Goal: Information Seeking & Learning: Find specific page/section

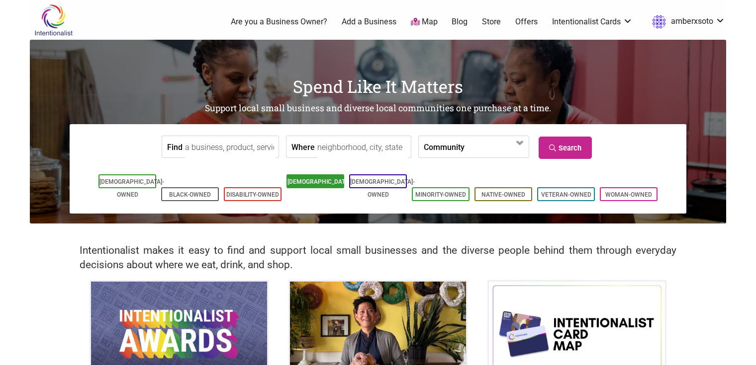
click at [322, 183] on link "[DEMOGRAPHIC_DATA]-Owned" at bounding box center [319, 189] width 65 height 20
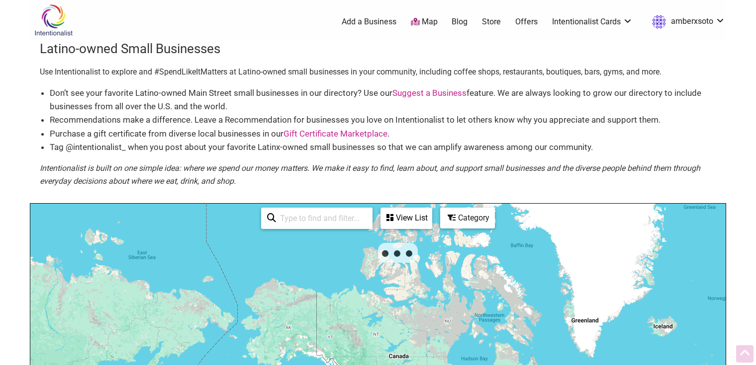
scroll to position [145, 0]
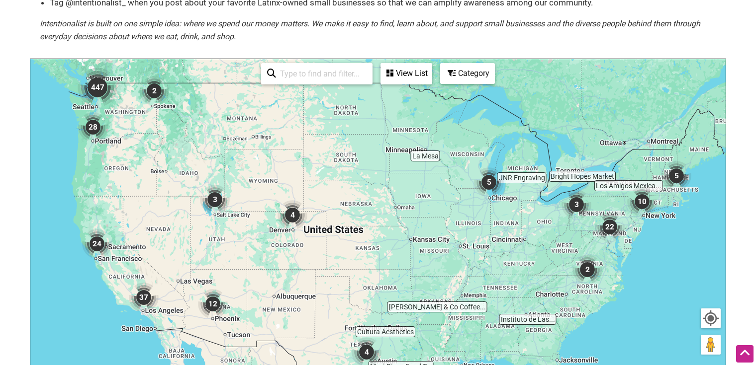
click at [431, 74] on div "Category" at bounding box center [406, 73] width 50 height 19
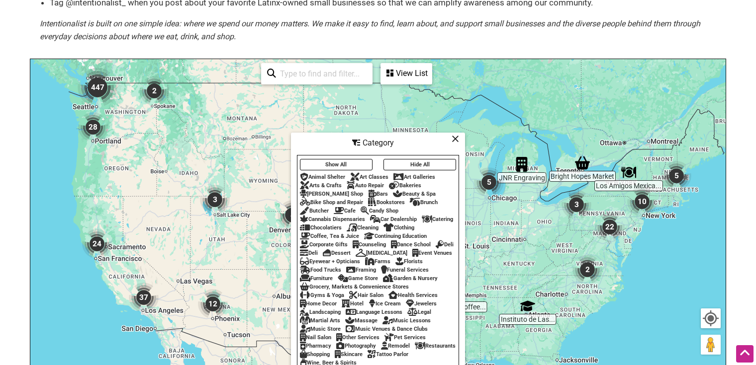
click at [101, 98] on img "447" at bounding box center [98, 88] width 40 height 40
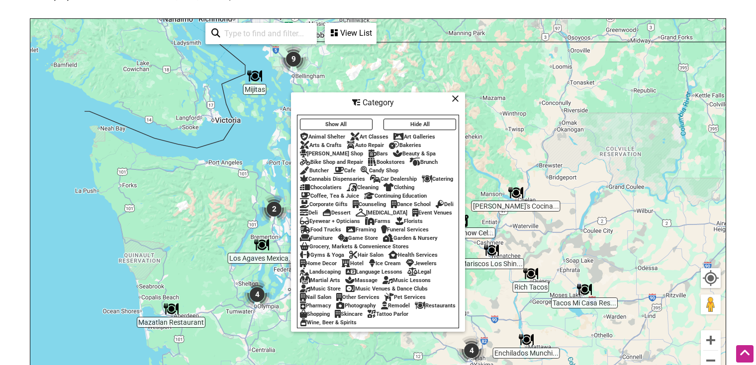
scroll to position [186, 0]
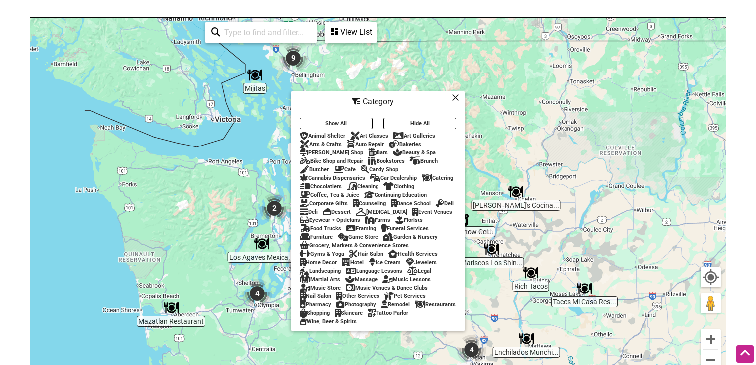
click at [438, 175] on div "Catering" at bounding box center [437, 178] width 31 height 6
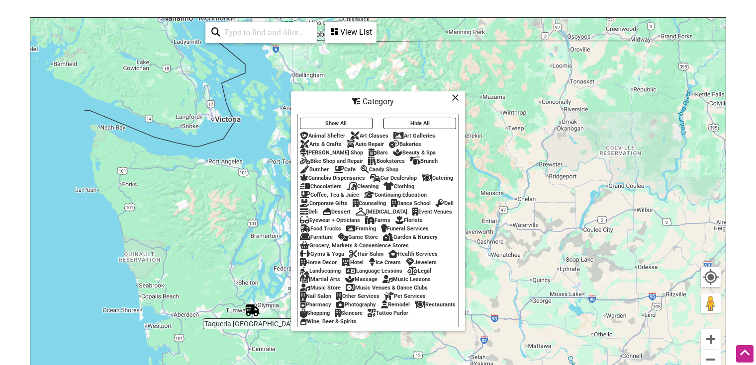
click at [453, 97] on icon at bounding box center [455, 97] width 7 height 0
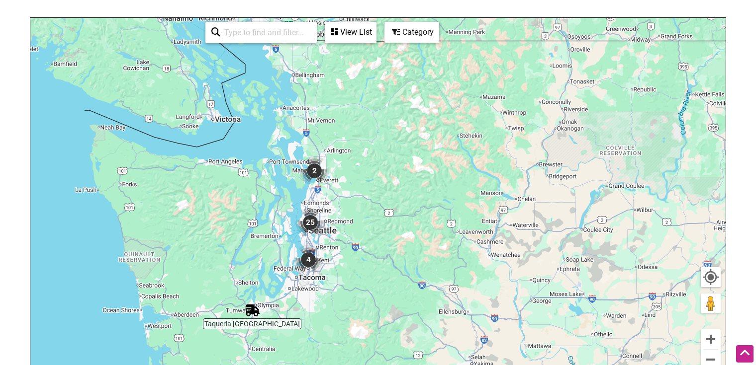
click at [313, 229] on img "25" at bounding box center [310, 223] width 30 height 30
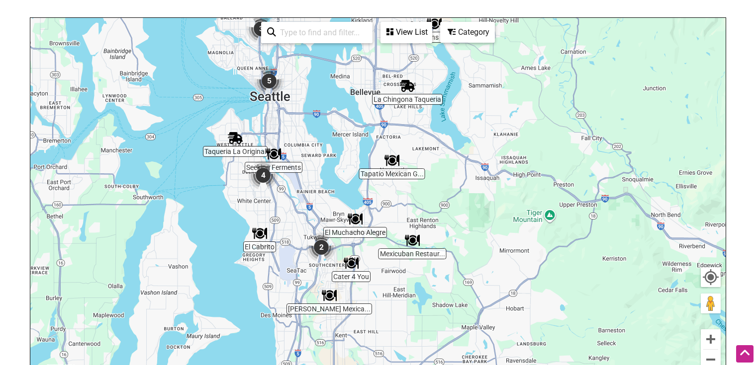
drag, startPoint x: 551, startPoint y: 296, endPoint x: 501, endPoint y: 213, distance: 96.8
click at [501, 213] on div "To navigate, press the arrow keys." at bounding box center [377, 211] width 695 height 387
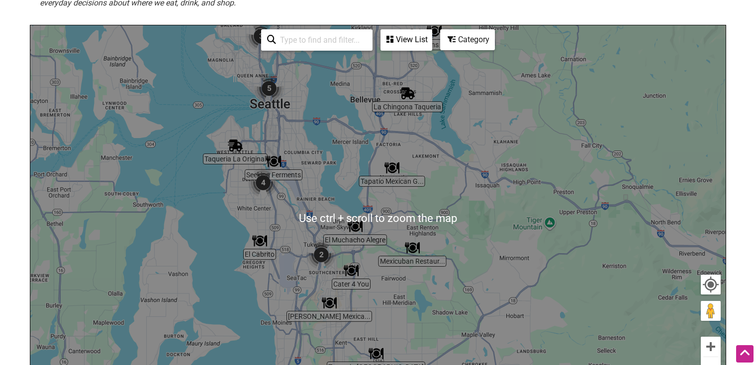
scroll to position [171, 0]
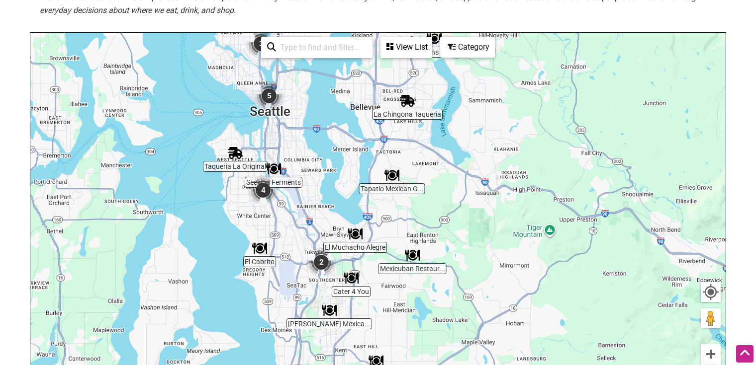
click at [266, 192] on img "4" at bounding box center [263, 191] width 30 height 30
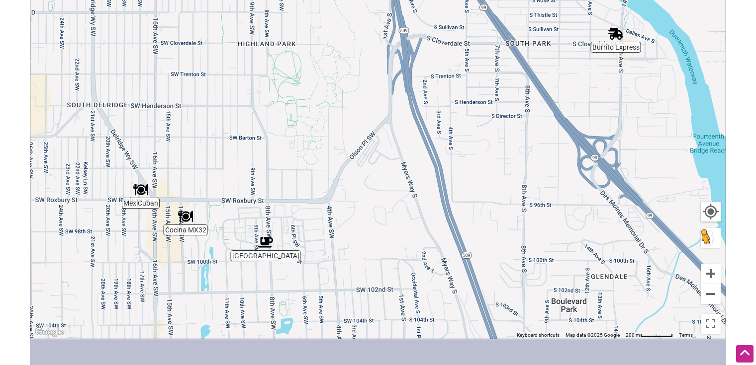
scroll to position [257, 0]
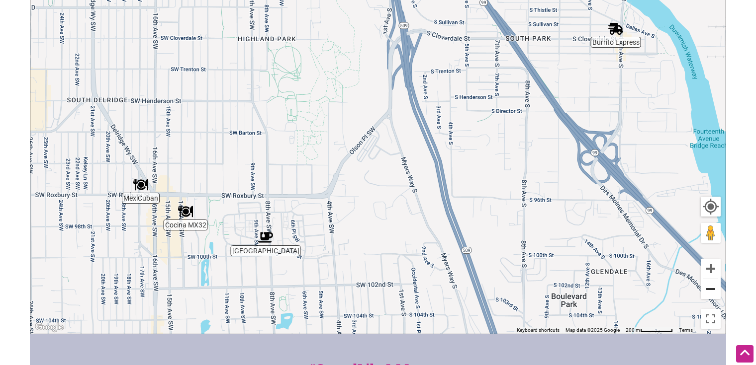
click at [708, 286] on button "Zoom out" at bounding box center [711, 289] width 20 height 20
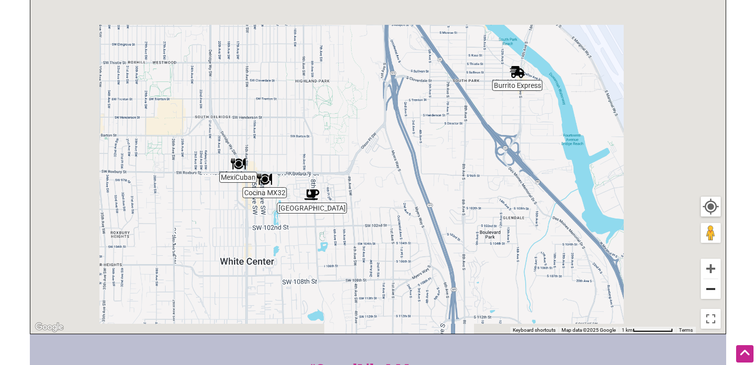
click at [708, 286] on button "Zoom out" at bounding box center [711, 289] width 20 height 20
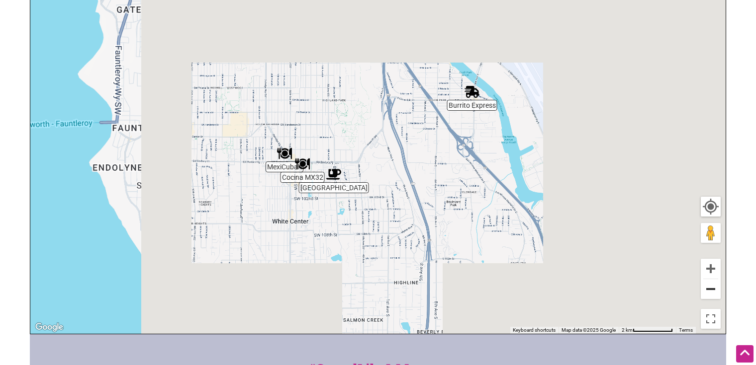
click at [708, 286] on button "Zoom out" at bounding box center [711, 289] width 20 height 20
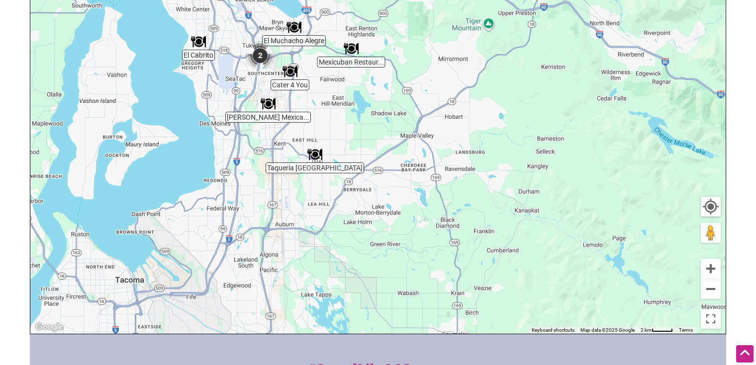
drag, startPoint x: 495, startPoint y: 198, endPoint x: 317, endPoint y: 48, distance: 232.5
click at [317, 48] on div "To navigate, press the arrow keys." at bounding box center [377, 140] width 695 height 387
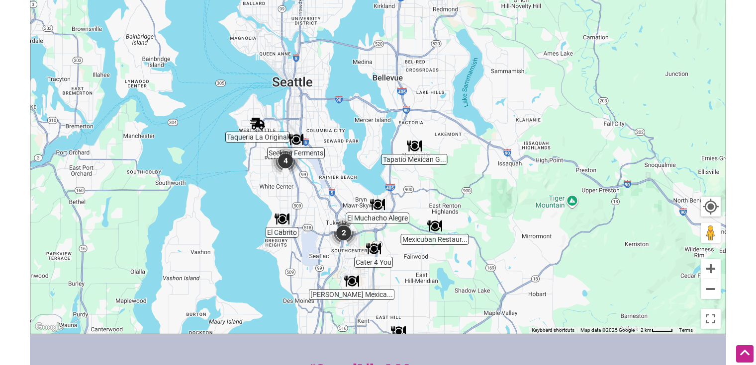
drag, startPoint x: 376, startPoint y: 130, endPoint x: 460, endPoint y: 312, distance: 200.7
click at [460, 312] on div "To navigate, press the arrow keys." at bounding box center [377, 140] width 695 height 387
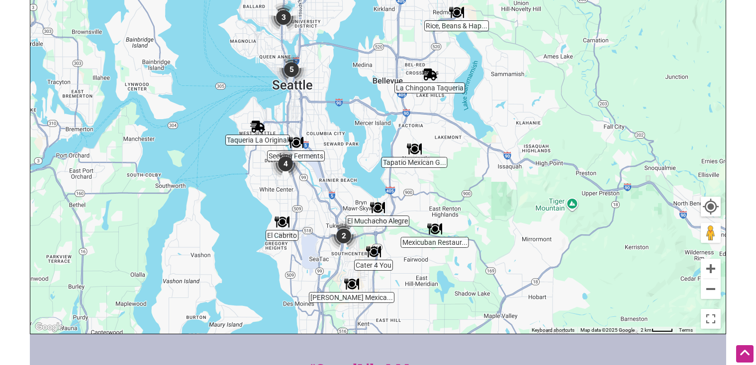
click at [340, 241] on img "2" at bounding box center [344, 236] width 30 height 30
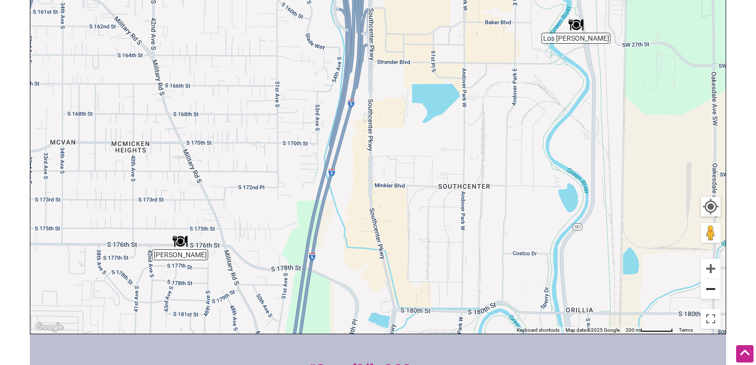
click at [714, 291] on button "Zoom out" at bounding box center [711, 289] width 20 height 20
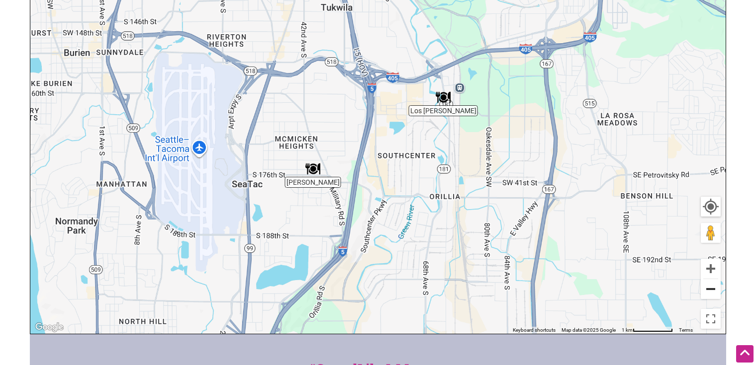
click at [714, 291] on button "Zoom out" at bounding box center [711, 289] width 20 height 20
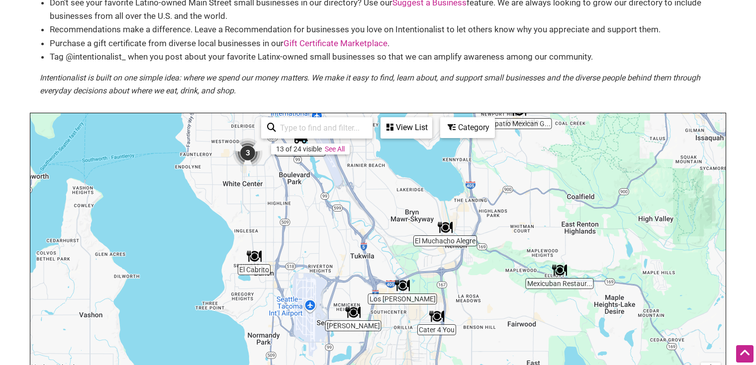
scroll to position [90, 0]
click at [431, 125] on div "Category" at bounding box center [406, 128] width 50 height 19
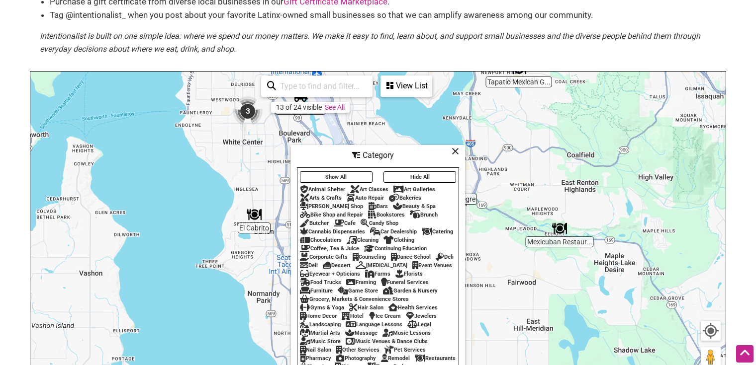
scroll to position [134, 0]
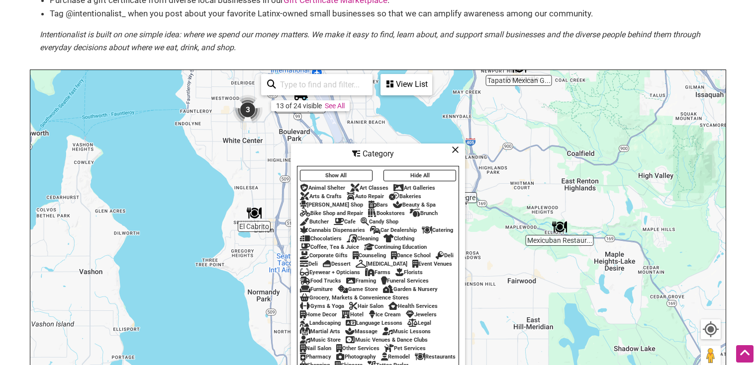
click at [341, 278] on div "Food Trucks" at bounding box center [320, 281] width 41 height 6
click at [457, 150] on icon at bounding box center [455, 150] width 7 height 0
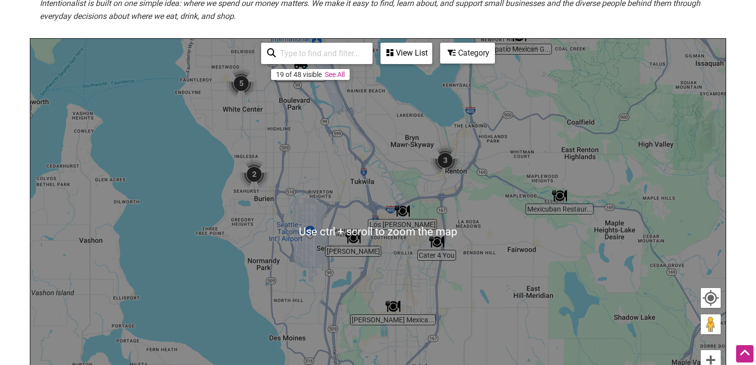
scroll to position [167, 0]
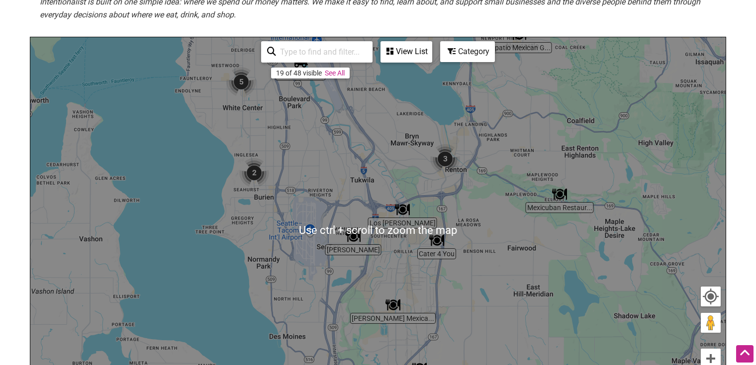
click at [431, 48] on div "Category" at bounding box center [406, 51] width 50 height 19
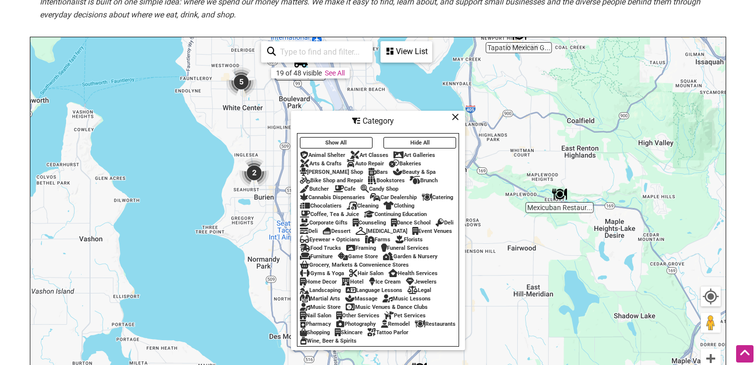
click at [360, 137] on button "Show All" at bounding box center [336, 142] width 73 height 11
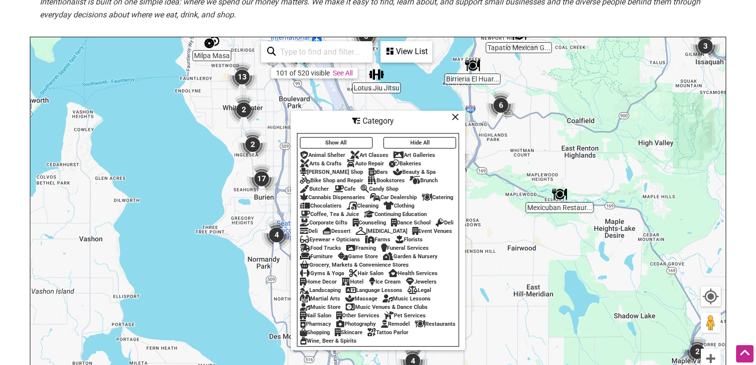
click at [360, 239] on div "Show All Hide All Animal Shelter Art Classes Art Galleries Arts & Crafts Auto R…" at bounding box center [377, 240] width 161 height 211
click at [341, 245] on div "Food Trucks" at bounding box center [320, 248] width 41 height 6
click at [414, 137] on button "Hide All" at bounding box center [419, 142] width 73 height 11
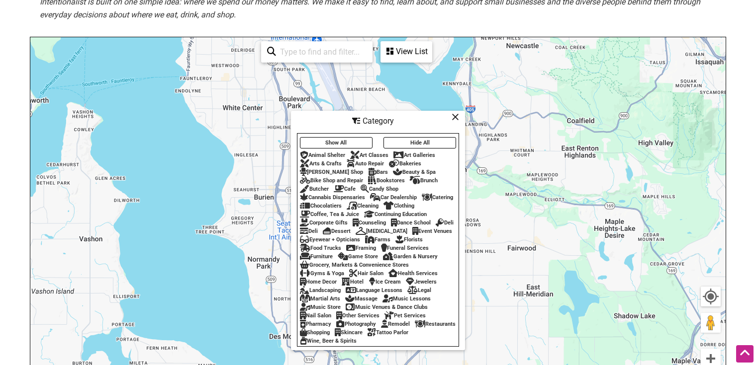
click at [341, 245] on div "Food Trucks" at bounding box center [320, 248] width 41 height 6
click at [450, 119] on div "Category" at bounding box center [378, 121] width 172 height 19
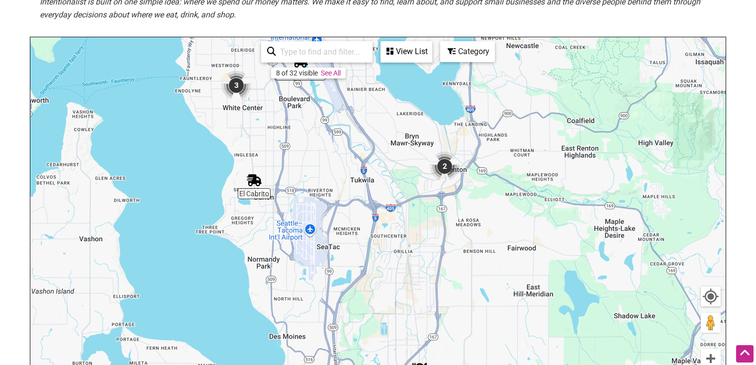
click at [448, 171] on img "2" at bounding box center [445, 167] width 30 height 30
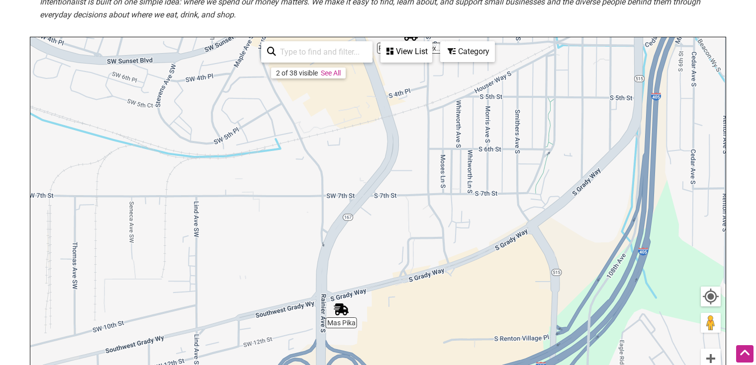
drag, startPoint x: 617, startPoint y: 292, endPoint x: 614, endPoint y: 227, distance: 65.7
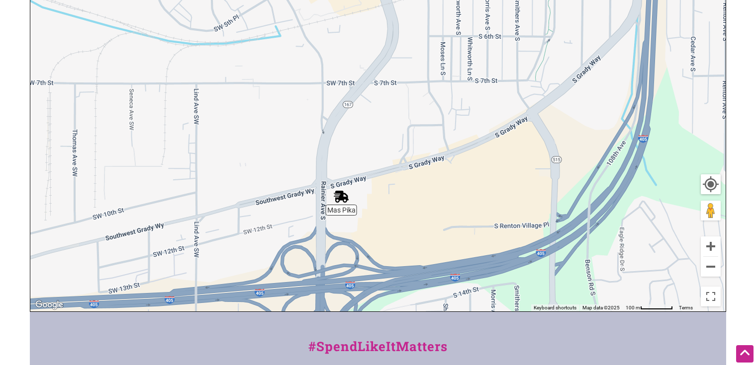
scroll to position [279, 0]
click at [713, 272] on button "Zoom out" at bounding box center [711, 267] width 20 height 20
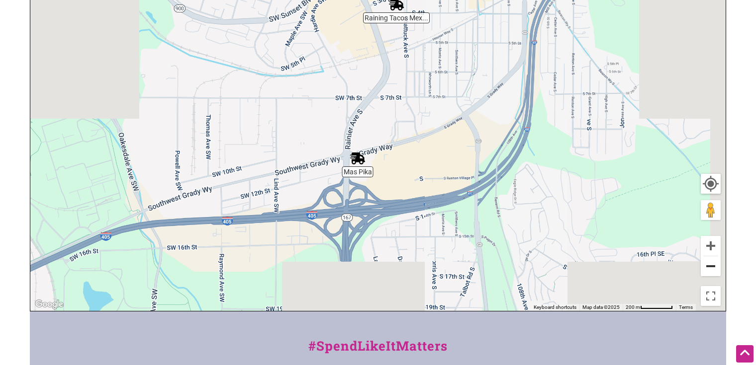
click at [712, 270] on button "Zoom out" at bounding box center [711, 267] width 20 height 20
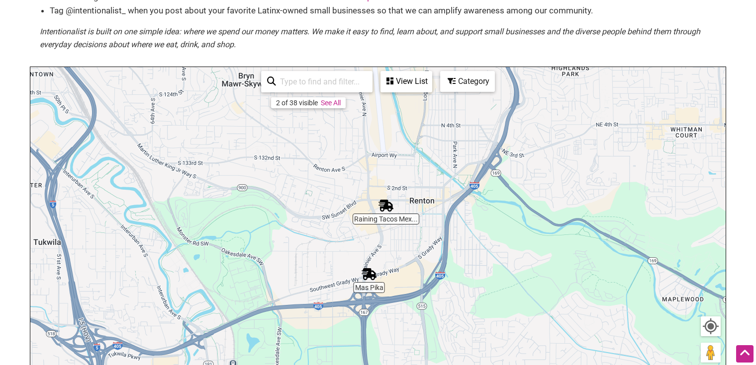
scroll to position [134, 0]
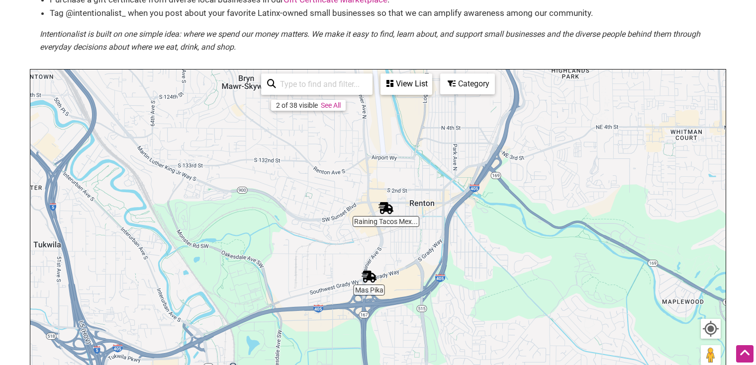
drag, startPoint x: 319, startPoint y: 154, endPoint x: 649, endPoint y: 215, distance: 335.3
click at [649, 215] on div "To navigate, press the arrow keys." at bounding box center [377, 263] width 695 height 387
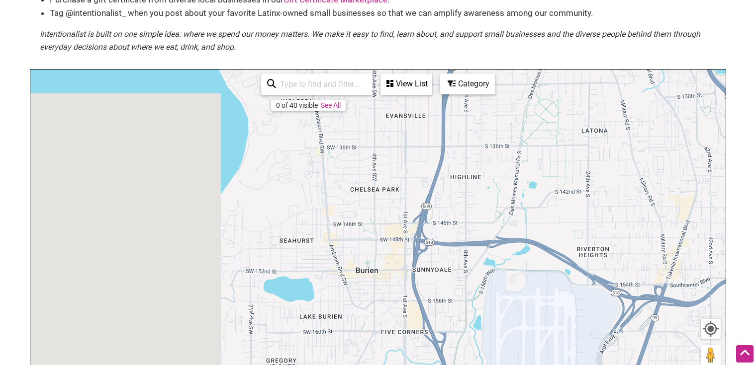
drag, startPoint x: 334, startPoint y: 245, endPoint x: 710, endPoint y: 132, distance: 392.8
click at [710, 132] on div "To navigate, press the arrow keys." at bounding box center [377, 263] width 695 height 387
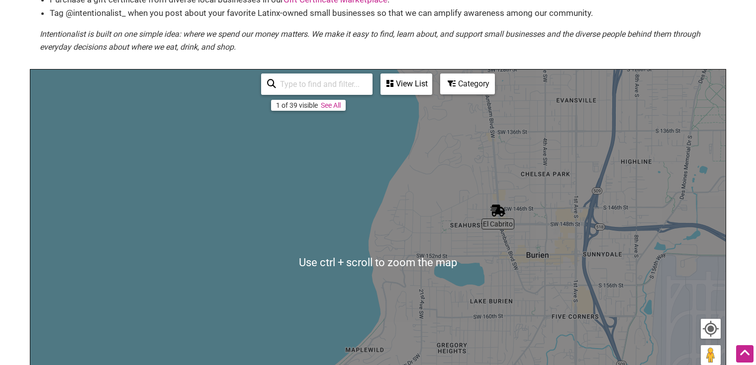
scroll to position [184, 0]
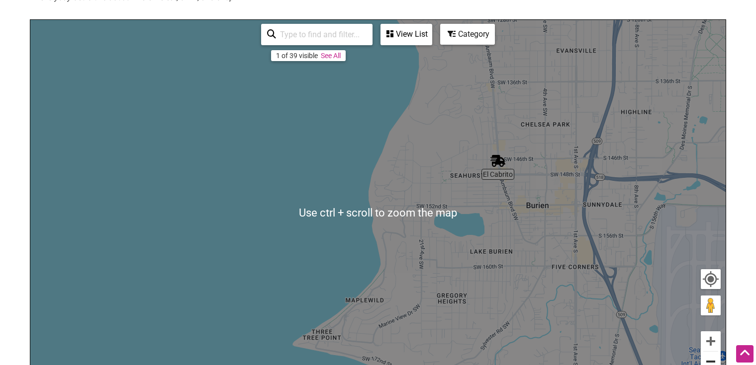
click at [713, 357] on button "Zoom out" at bounding box center [711, 362] width 20 height 20
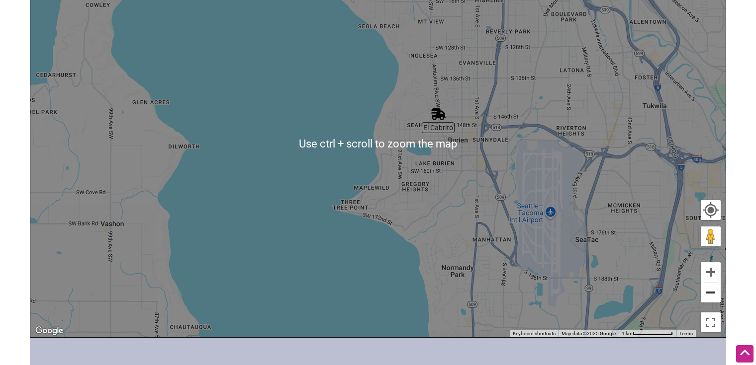
scroll to position [257, 0]
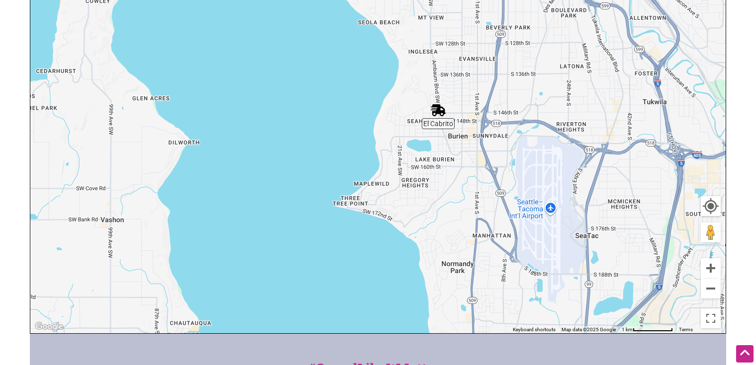
click at [712, 279] on button "Zoom out" at bounding box center [711, 289] width 20 height 20
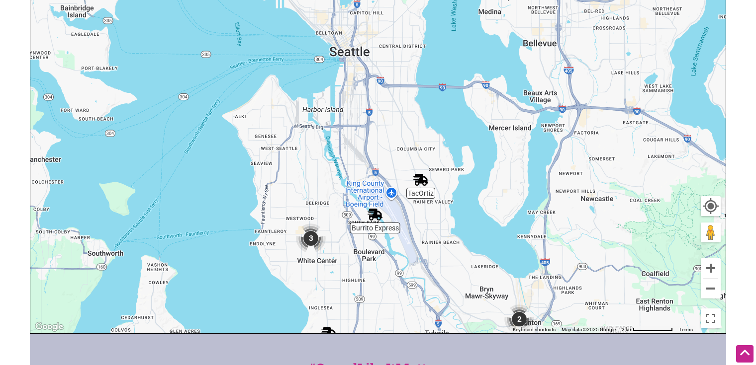
drag, startPoint x: 600, startPoint y: 185, endPoint x: 522, endPoint y: 396, distance: 224.8
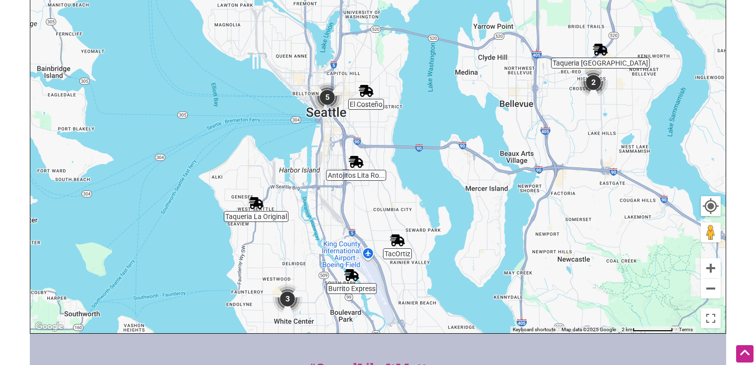
drag, startPoint x: 482, startPoint y: 126, endPoint x: 449, endPoint y: 202, distance: 83.3
click at [449, 202] on div "To navigate, press the arrow keys." at bounding box center [377, 140] width 695 height 387
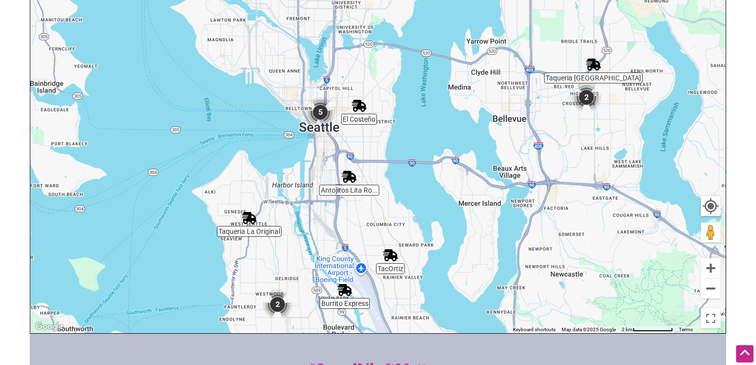
click at [278, 304] on img "2" at bounding box center [278, 305] width 30 height 30
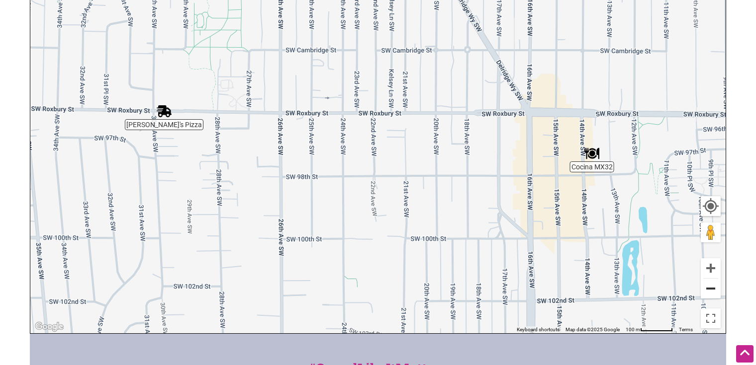
click at [712, 288] on button "Zoom out" at bounding box center [711, 289] width 20 height 20
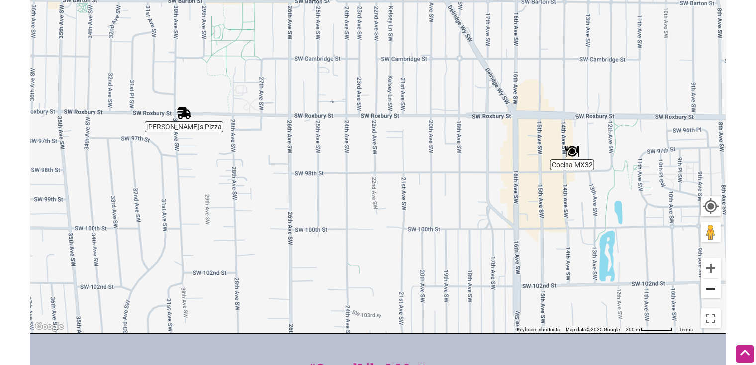
click at [712, 288] on button "Zoom out" at bounding box center [711, 289] width 20 height 20
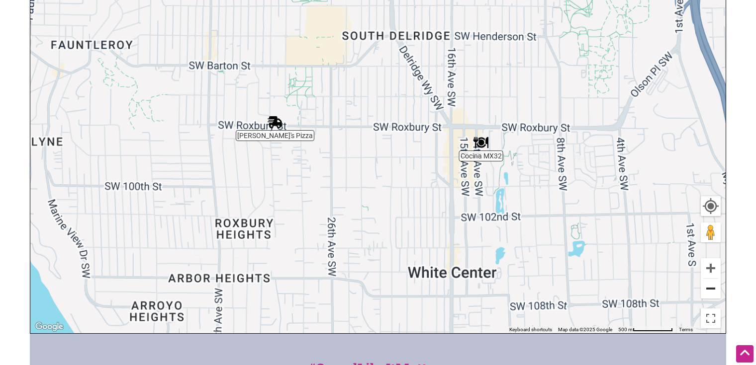
click at [712, 288] on button "Zoom out" at bounding box center [711, 289] width 20 height 20
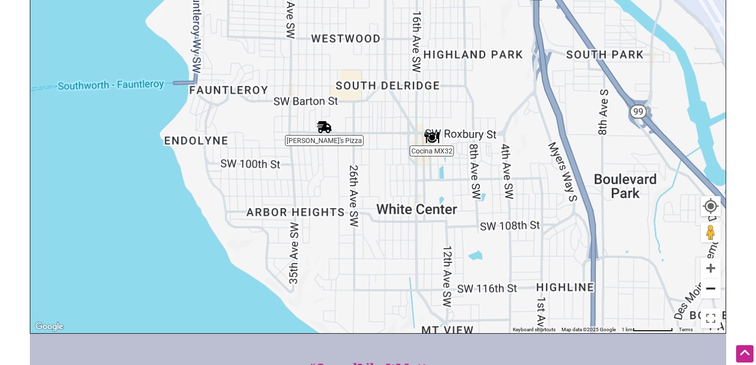
click at [712, 288] on button "Zoom out" at bounding box center [711, 289] width 20 height 20
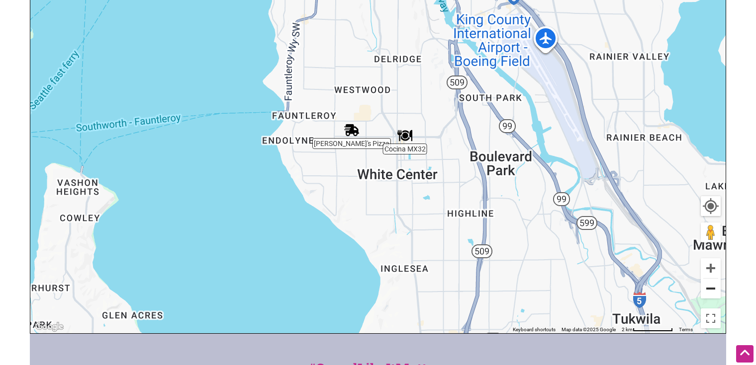
click at [712, 288] on button "Zoom out" at bounding box center [711, 289] width 20 height 20
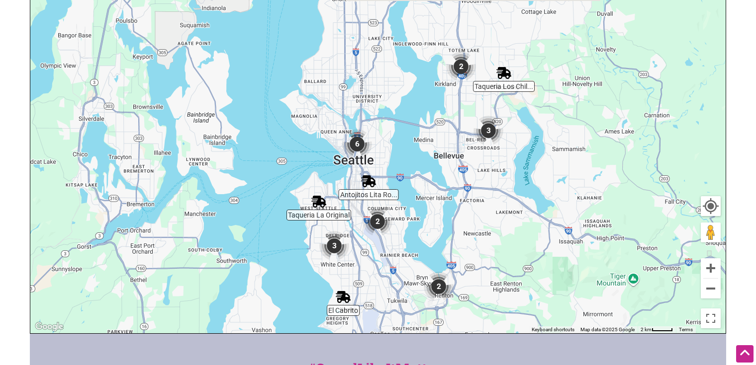
drag, startPoint x: 612, startPoint y: 171, endPoint x: 558, endPoint y: 321, distance: 159.5
click at [558, 321] on div "To navigate, press the arrow keys." at bounding box center [377, 140] width 695 height 387
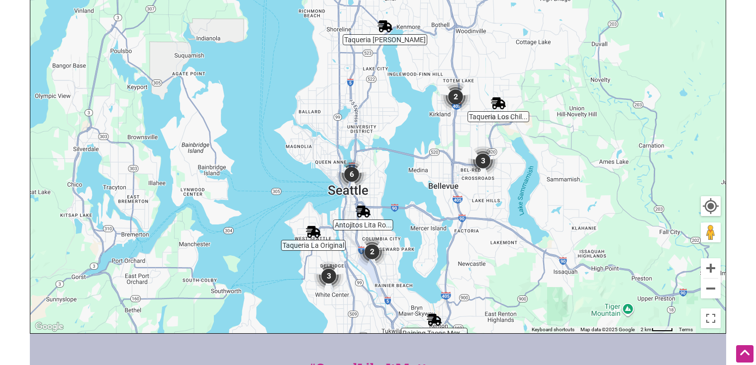
click at [353, 175] on img "6" at bounding box center [352, 175] width 30 height 30
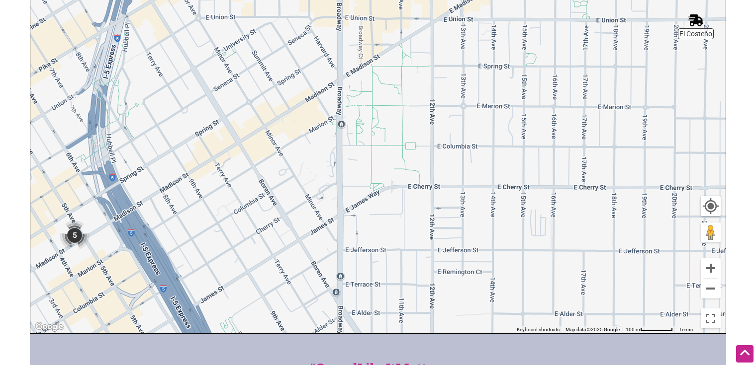
click at [79, 231] on img "5" at bounding box center [75, 236] width 30 height 30
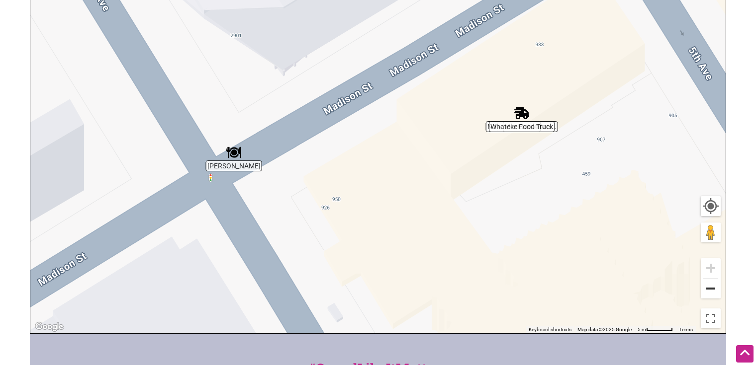
click at [716, 289] on button "Zoom out" at bounding box center [711, 289] width 20 height 20
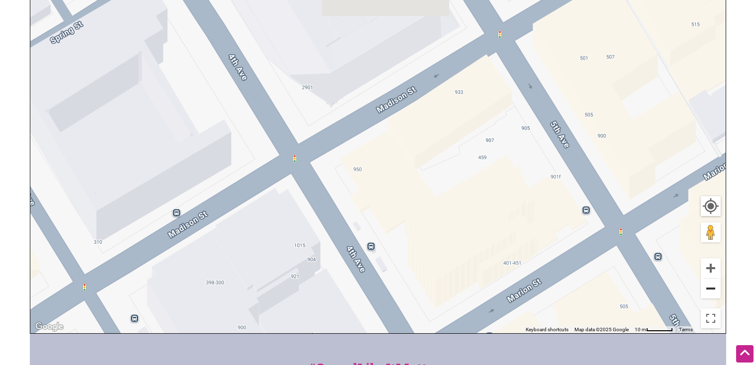
click at [716, 289] on button "Zoom out" at bounding box center [711, 289] width 20 height 20
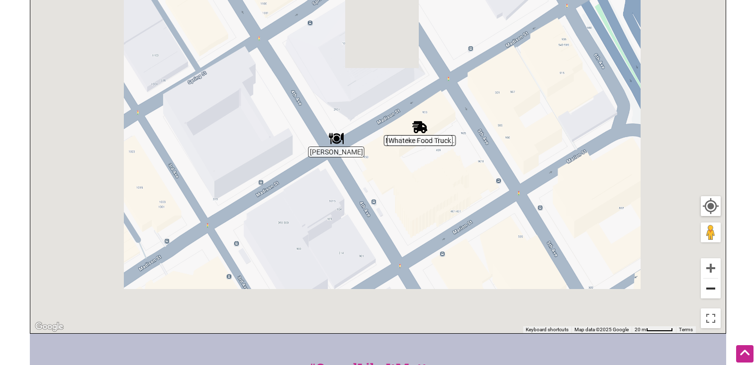
click at [716, 289] on button "Zoom out" at bounding box center [711, 289] width 20 height 20
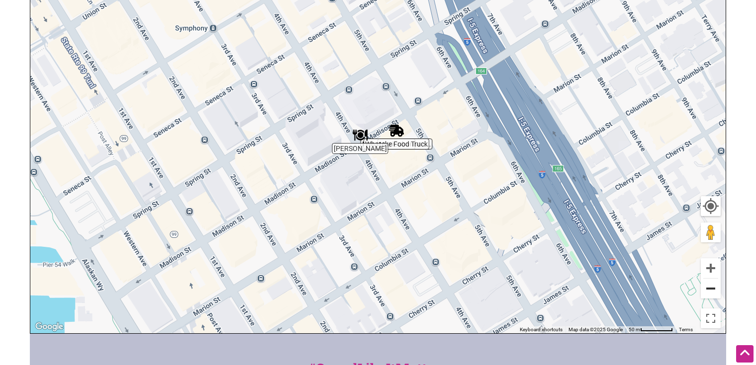
scroll to position [0, 0]
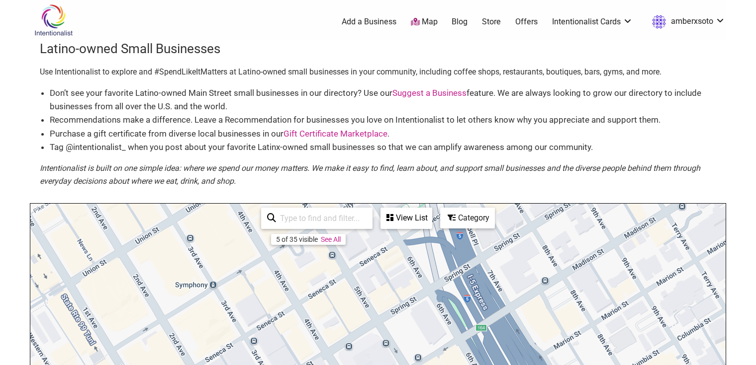
click at [61, 18] on img at bounding box center [53, 20] width 47 height 32
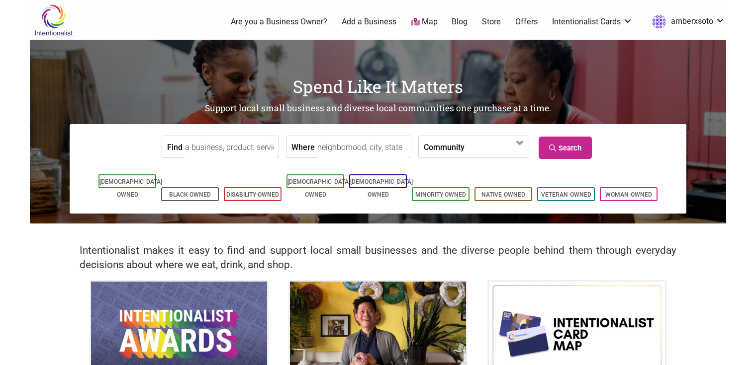
click at [242, 141] on input "Find" at bounding box center [230, 147] width 91 height 22
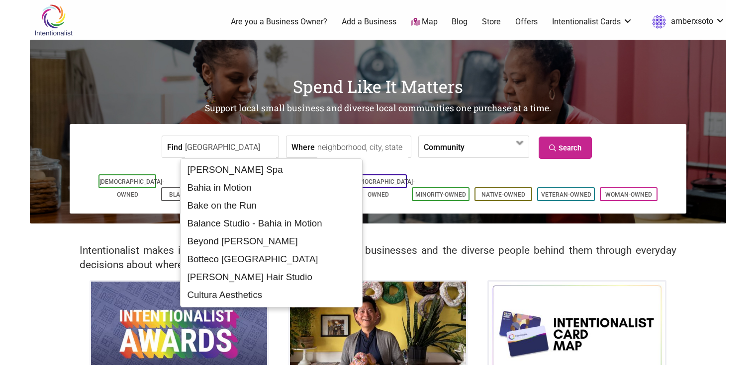
type input "[GEOGRAPHIC_DATA]"
click at [566, 144] on link "Search" at bounding box center [565, 148] width 53 height 22
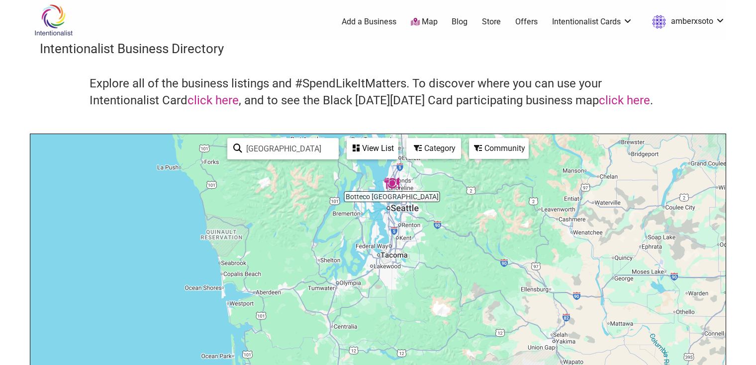
click at [390, 191] on div "To navigate, press the arrow keys." at bounding box center [377, 327] width 695 height 387
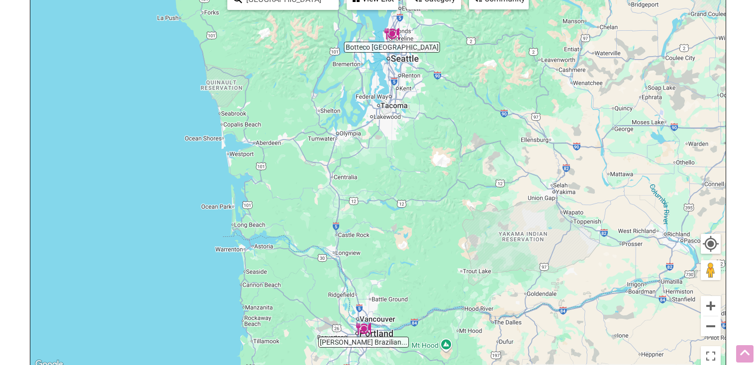
scroll to position [150, 0]
click at [392, 36] on img "Botteco Brazil" at bounding box center [391, 33] width 15 height 15
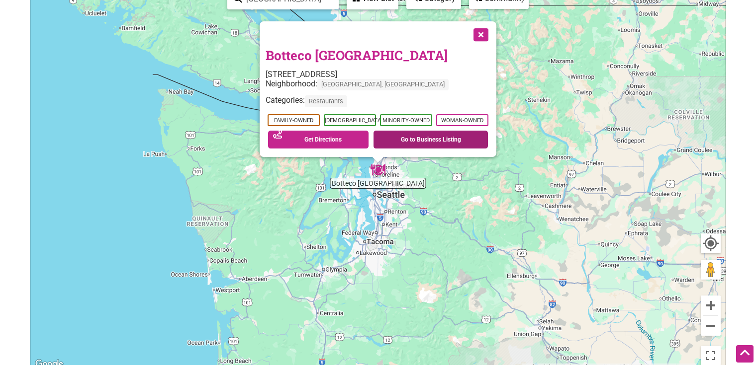
click at [409, 137] on link "Go to Business Listing" at bounding box center [430, 140] width 114 height 18
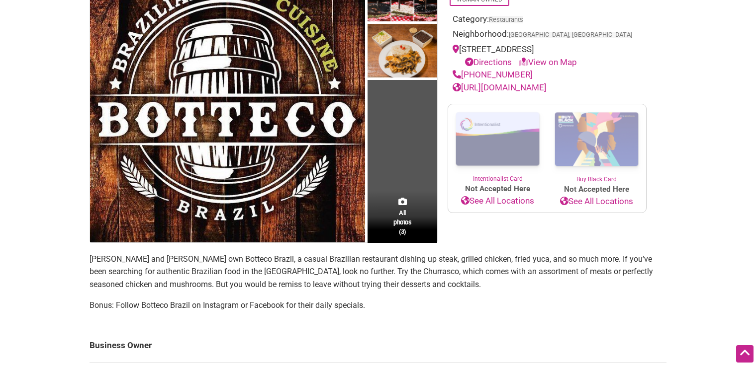
scroll to position [132, 0]
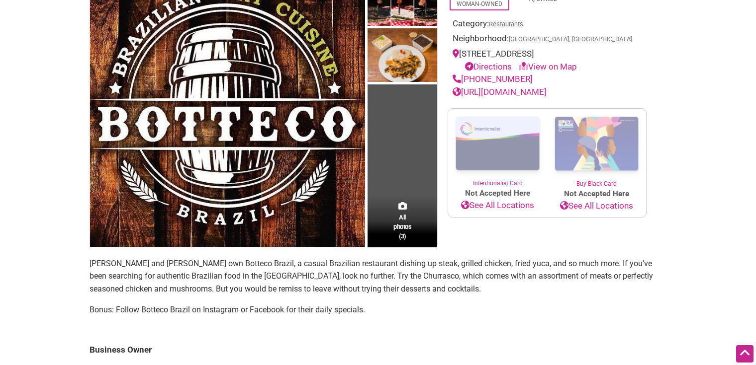
click at [546, 87] on link "http://www.bottecobrazil.com/" at bounding box center [500, 92] width 94 height 10
